Goal: Information Seeking & Learning: Learn about a topic

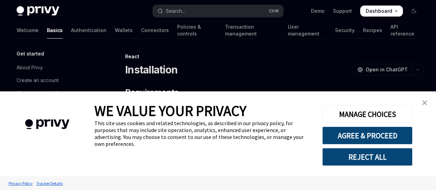
type textarea "*"
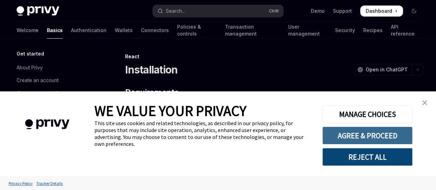
click at [333, 131] on button "AGREE & PROCEED" at bounding box center [367, 135] width 90 height 18
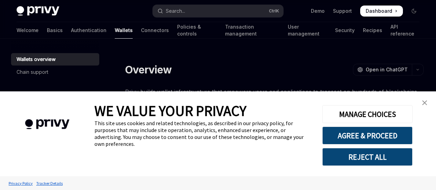
type textarea "*"
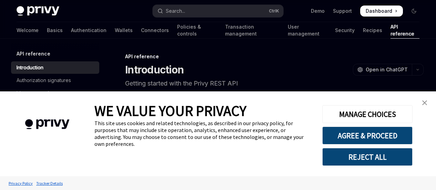
type textarea "*"
